Goal: Task Accomplishment & Management: Use online tool/utility

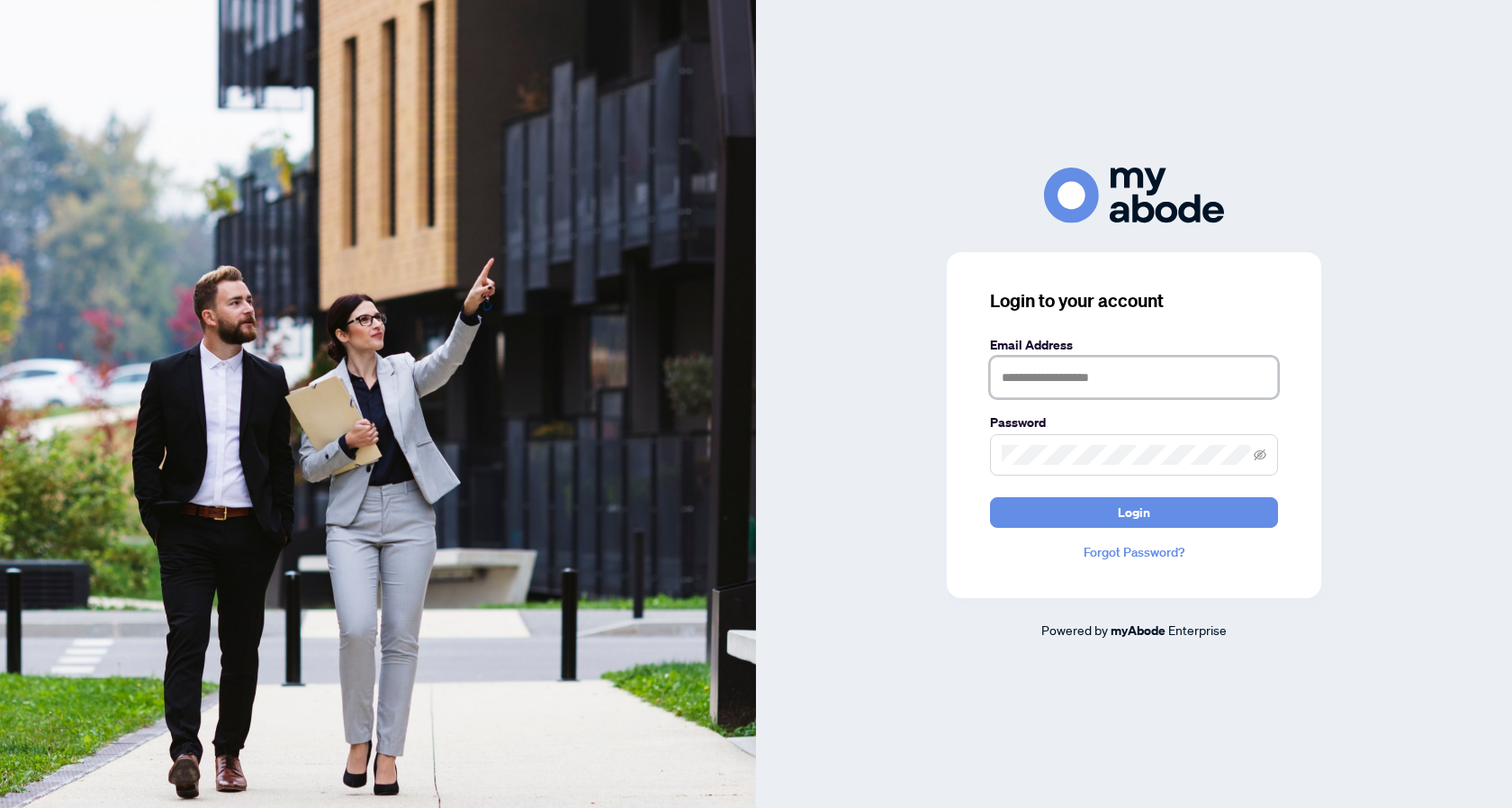
click at [1049, 376] on input "text" at bounding box center [1134, 377] width 288 height 42
type input "**********"
click at [990, 497] on button "Login" at bounding box center [1134, 512] width 288 height 30
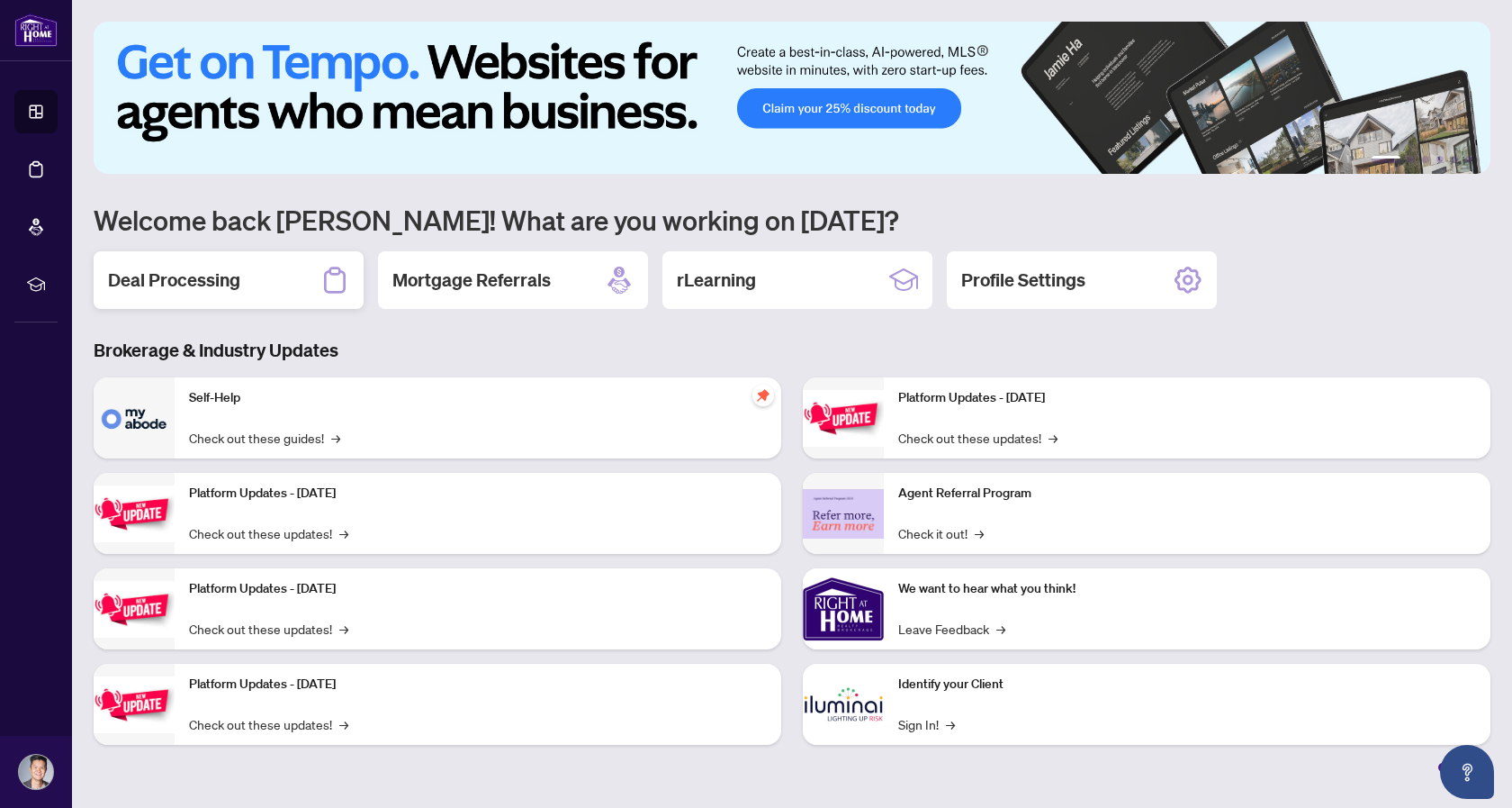
click at [233, 273] on h2 "Deal Processing" at bounding box center [174, 280] width 133 height 26
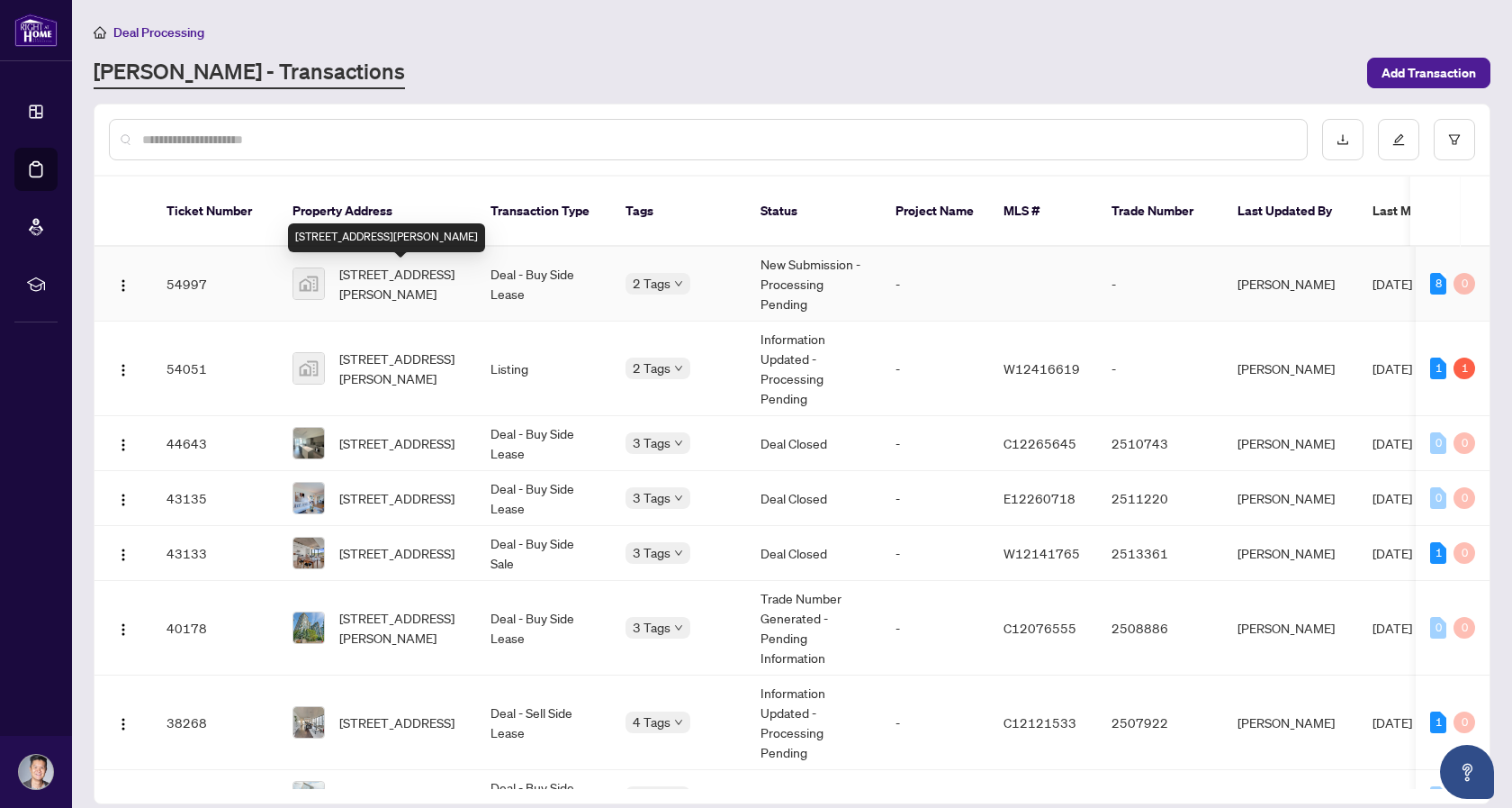
click at [395, 275] on span "[STREET_ADDRESS][PERSON_NAME]" at bounding box center [400, 284] width 122 height 40
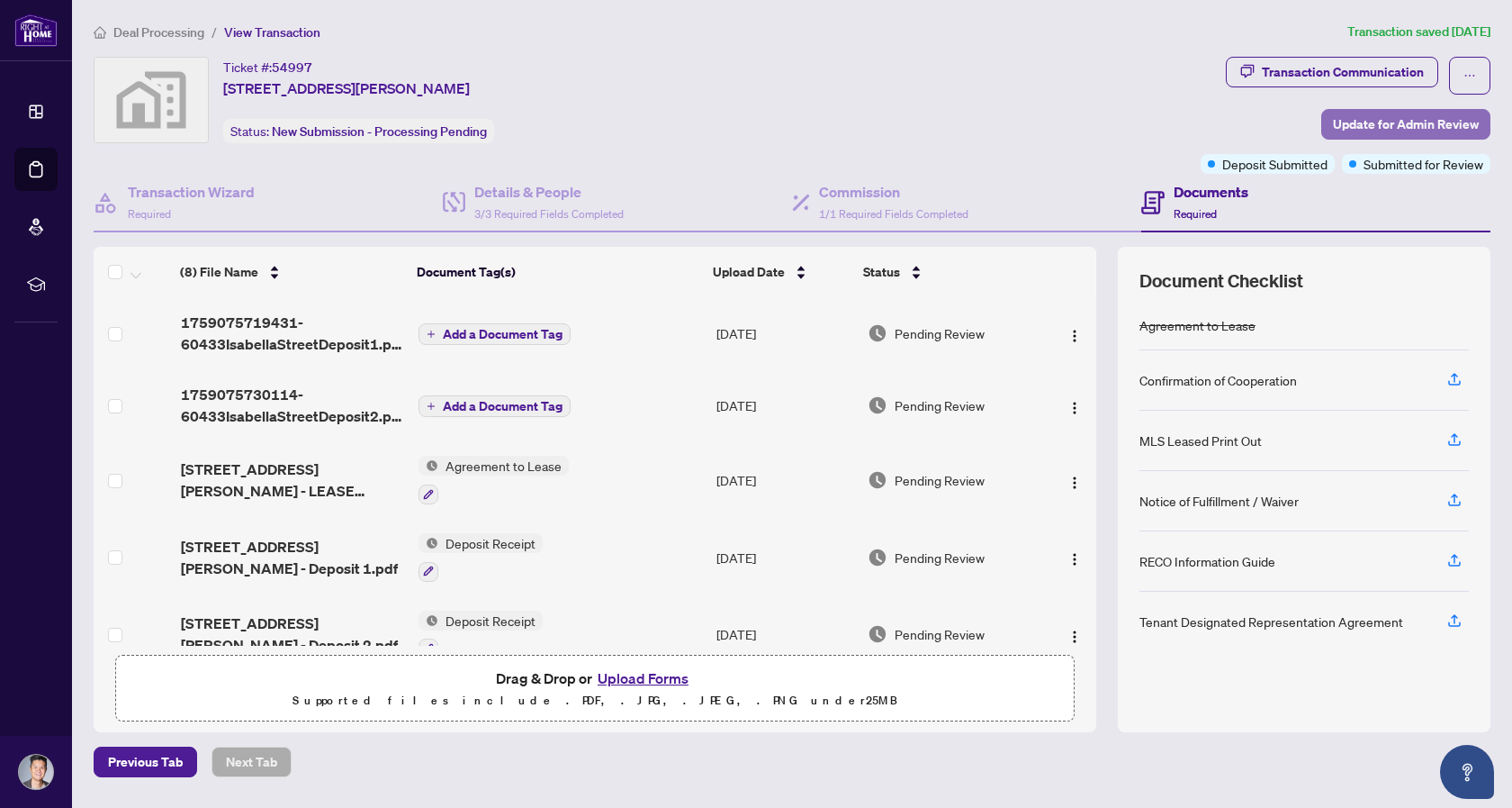
click at [1388, 125] on span "Update for Admin Review" at bounding box center [1406, 124] width 146 height 28
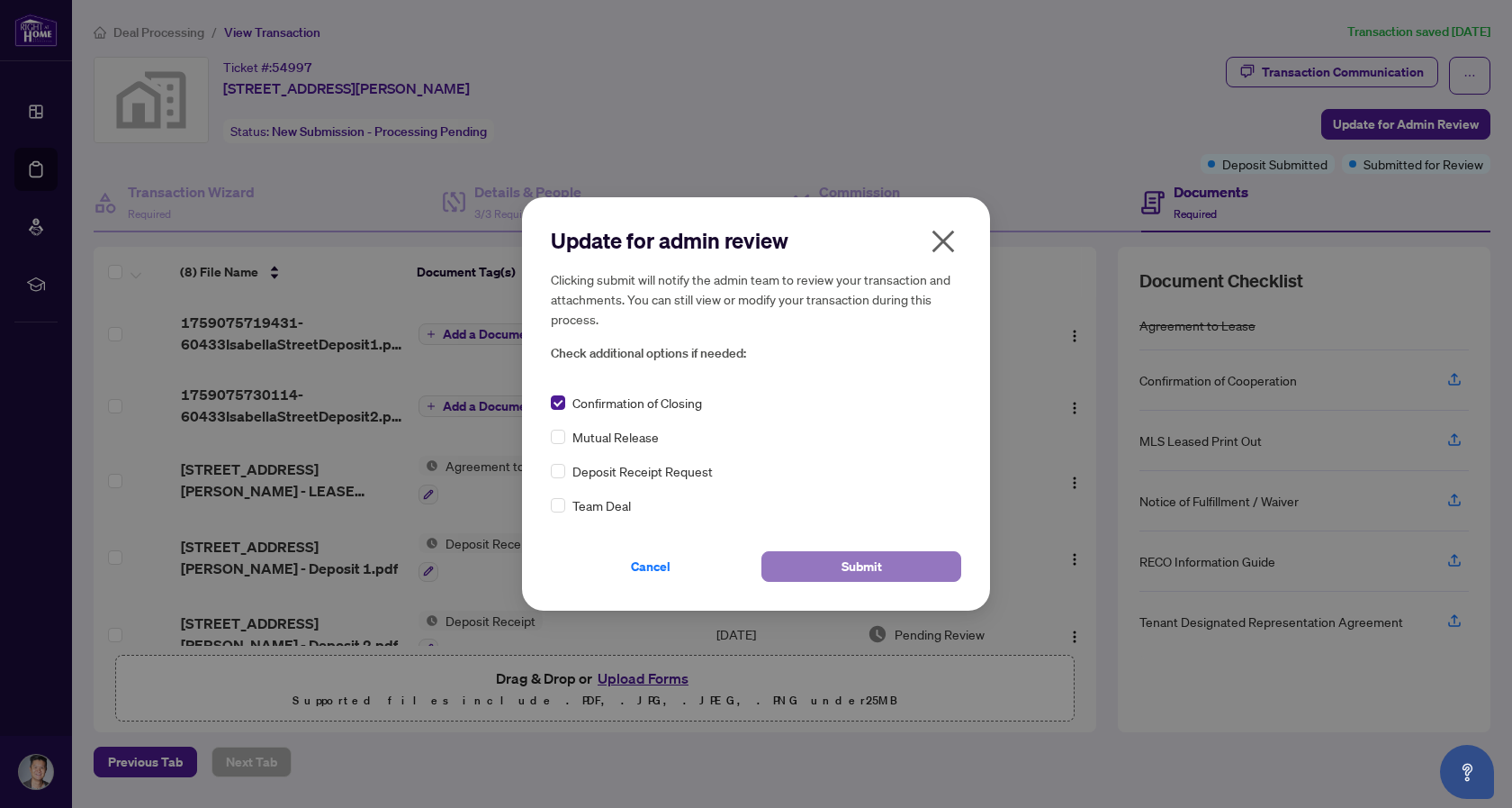
click at [860, 565] on span "Submit" at bounding box center [862, 566] width 41 height 28
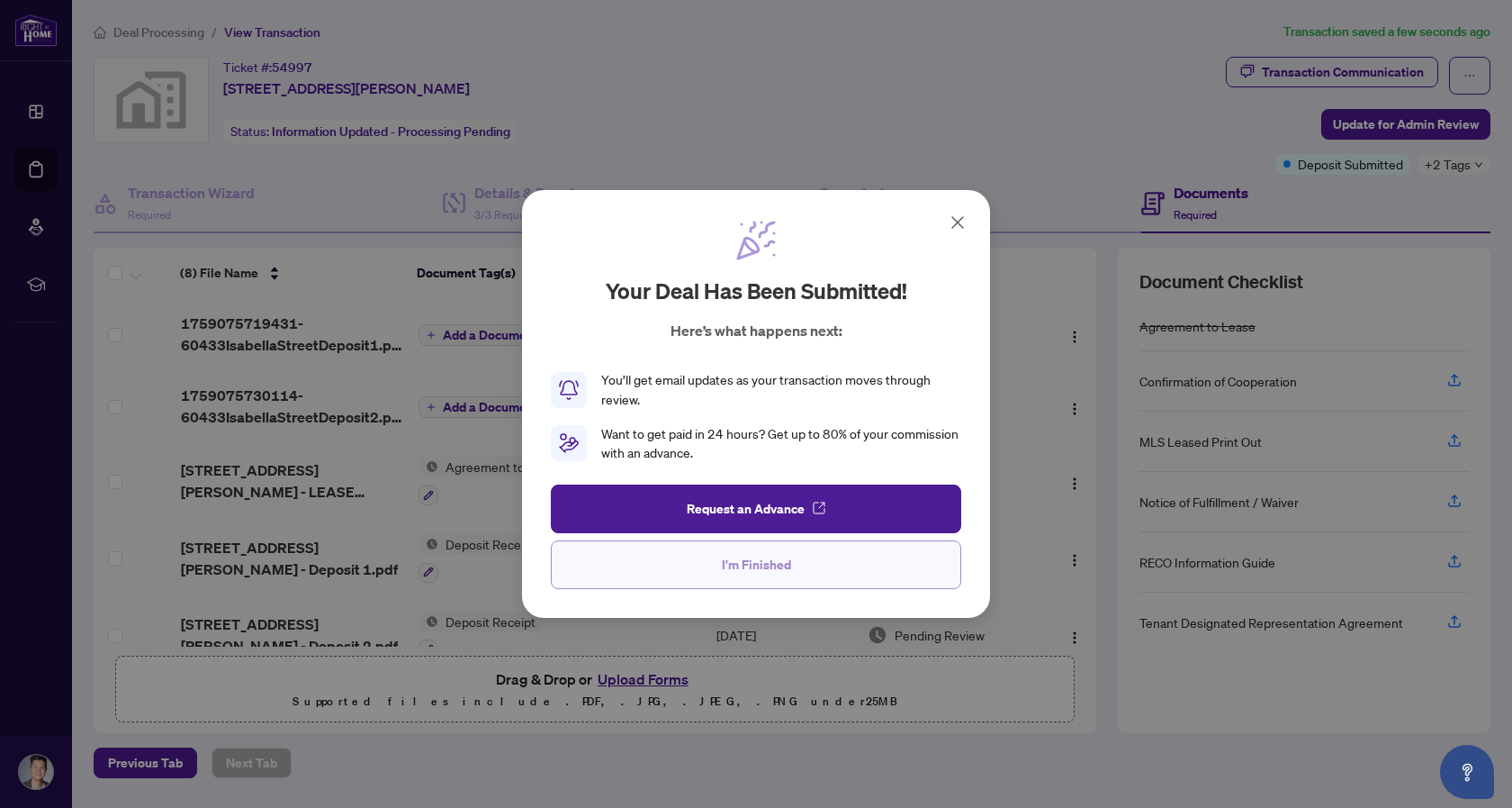
click at [761, 573] on span "I'm Finished" at bounding box center [756, 564] width 69 height 28
